Goal: Obtain resource: Obtain resource

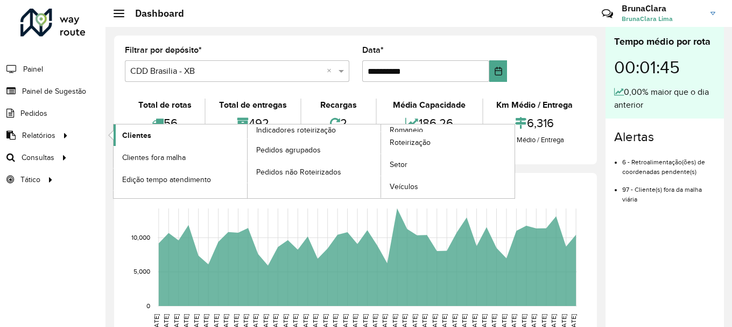
click at [137, 137] on span "Clientes" at bounding box center [136, 135] width 29 height 11
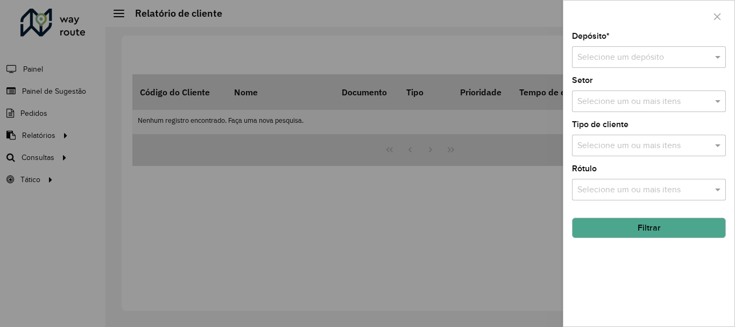
click at [677, 60] on input "text" at bounding box center [638, 57] width 122 height 13
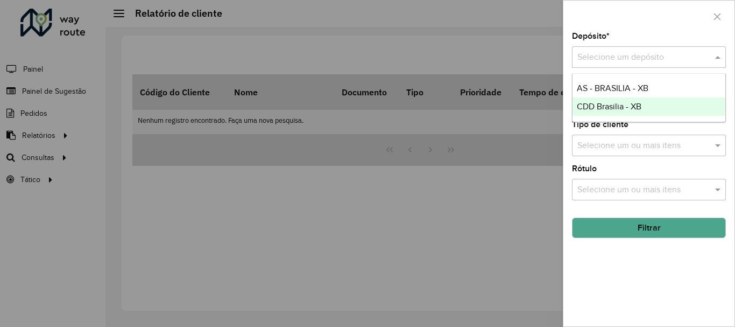
click at [637, 107] on span "CDD Brasilia - XB" at bounding box center [609, 106] width 65 height 9
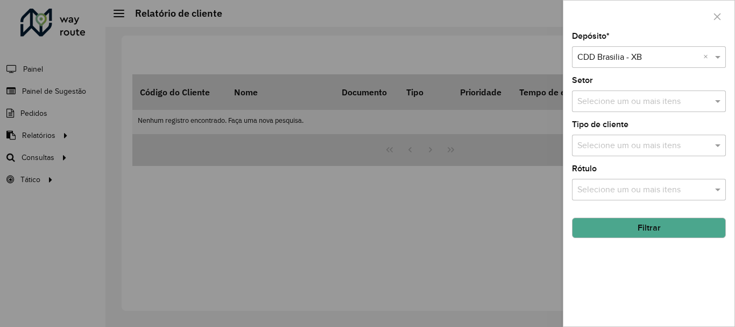
click at [638, 103] on input "text" at bounding box center [644, 101] width 138 height 13
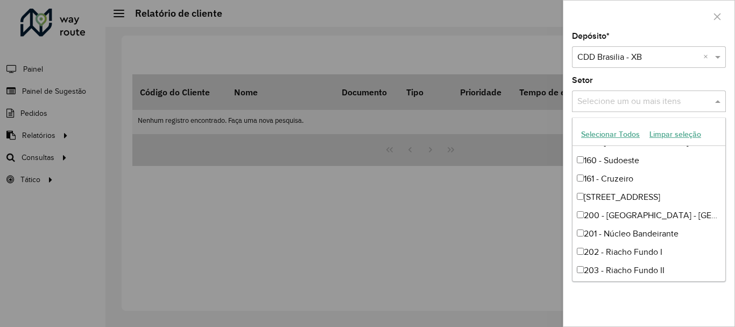
scroll to position [538, 0]
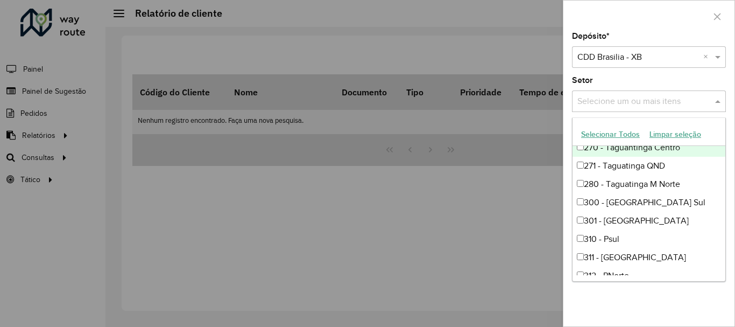
click at [618, 136] on button "Selecionar Todos" at bounding box center [610, 134] width 68 height 17
click at [523, 175] on div at bounding box center [367, 163] width 735 height 327
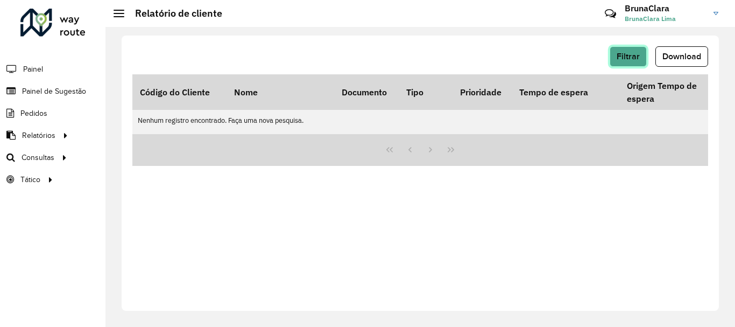
click at [632, 59] on span "Filtrar" at bounding box center [628, 56] width 23 height 9
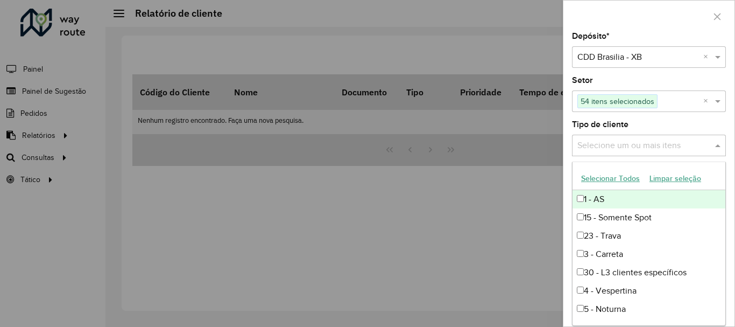
click at [630, 135] on div "Selecione um ou mais itens" at bounding box center [649, 146] width 154 height 22
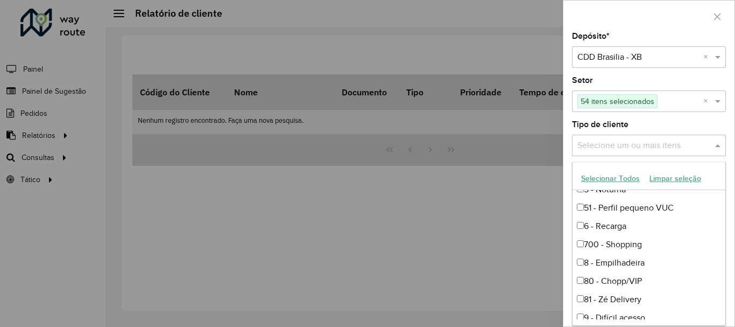
scroll to position [127, 0]
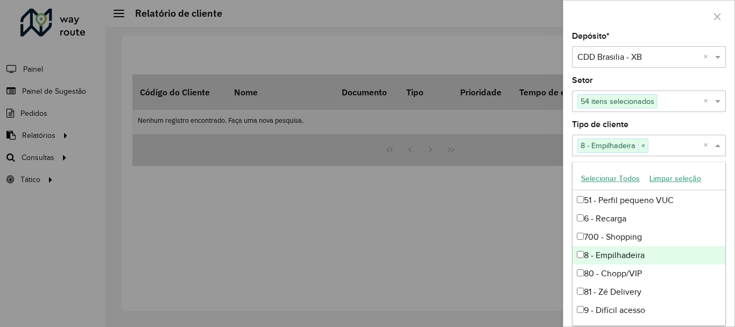
click at [566, 253] on div "Depósito * Selecione um depósito × CDD Brasilia - XB × Setor Selecione um ou ma…" at bounding box center [649, 179] width 171 height 294
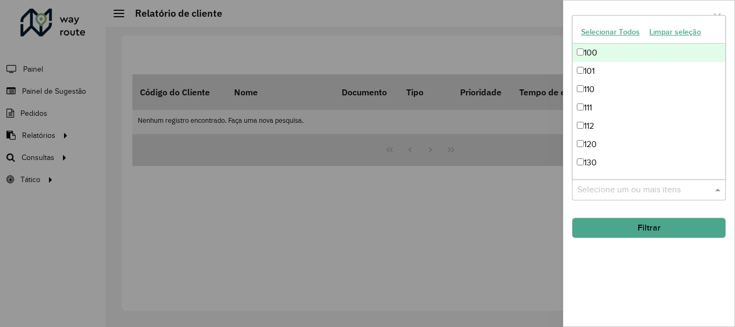
click at [676, 188] on input "text" at bounding box center [644, 190] width 138 height 13
click at [513, 245] on div at bounding box center [367, 163] width 735 height 327
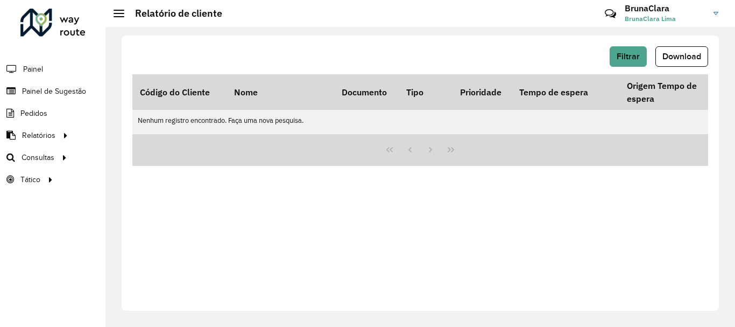
click at [635, 44] on div "Filtrar Download Código do Cliente Nome Documento Tipo Prioridade Tempo de espe…" at bounding box center [420, 173] width 597 height 275
click at [633, 50] on button "Filtrar" at bounding box center [628, 56] width 37 height 20
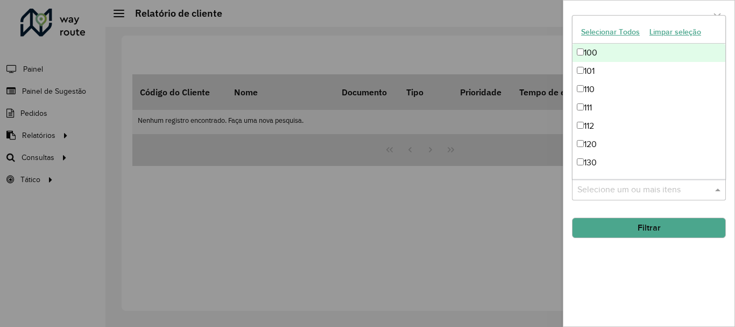
click at [647, 192] on input "text" at bounding box center [644, 190] width 138 height 13
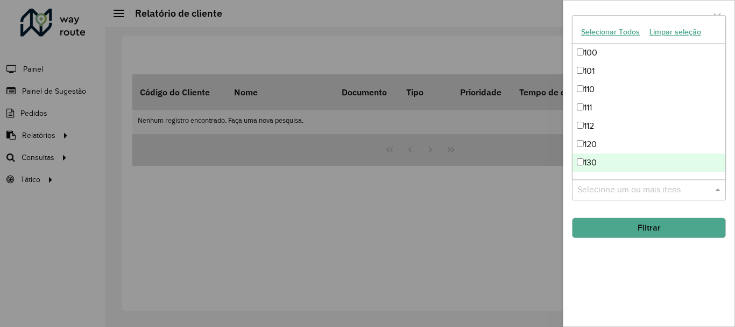
scroll to position [54, 0]
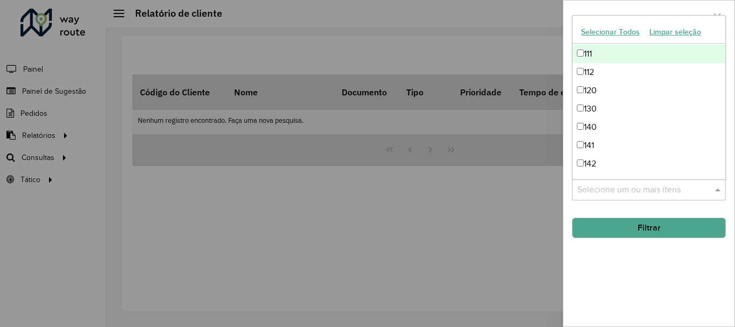
click at [610, 30] on button "Selecionar Todos" at bounding box center [610, 32] width 68 height 17
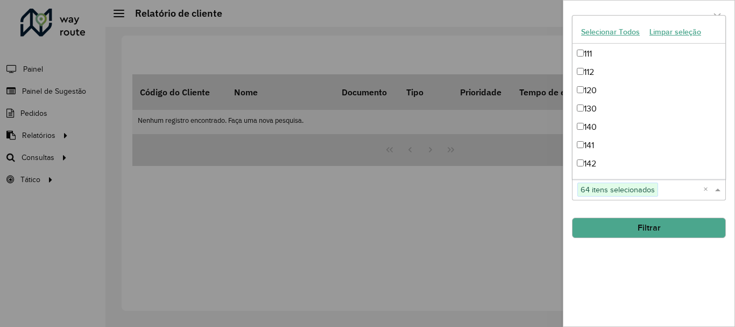
click at [658, 224] on button "Filtrar" at bounding box center [649, 227] width 154 height 20
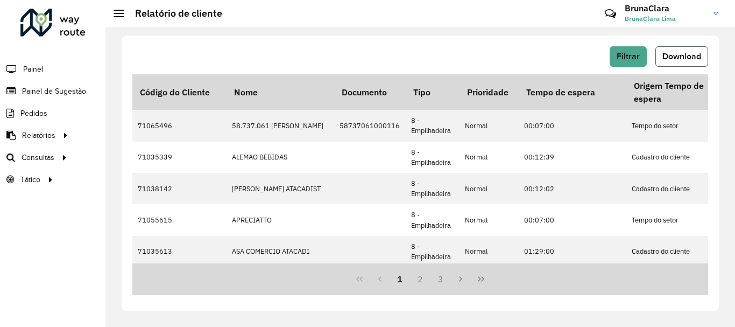
click at [695, 51] on button "Download" at bounding box center [682, 56] width 53 height 20
